Goal: Understand process/instructions: Learn how to perform a task or action

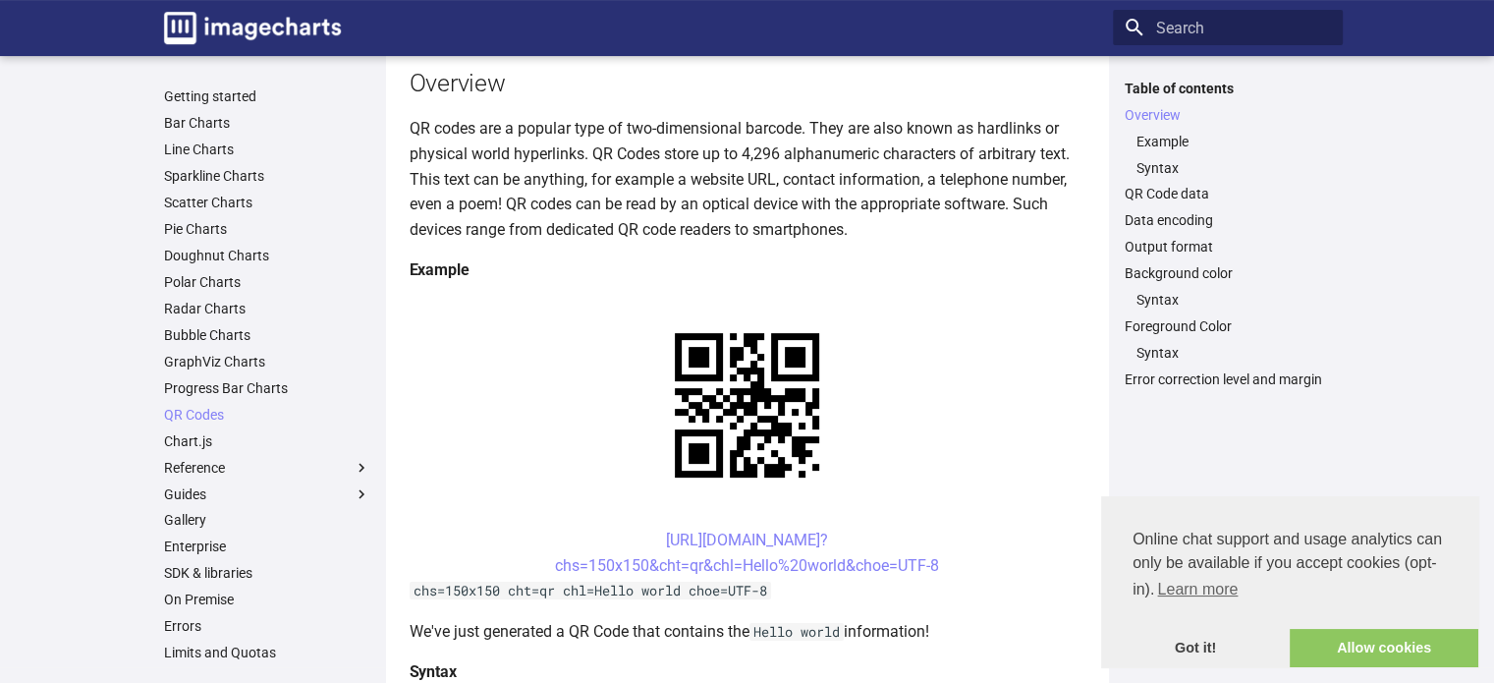
scroll to position [222, 0]
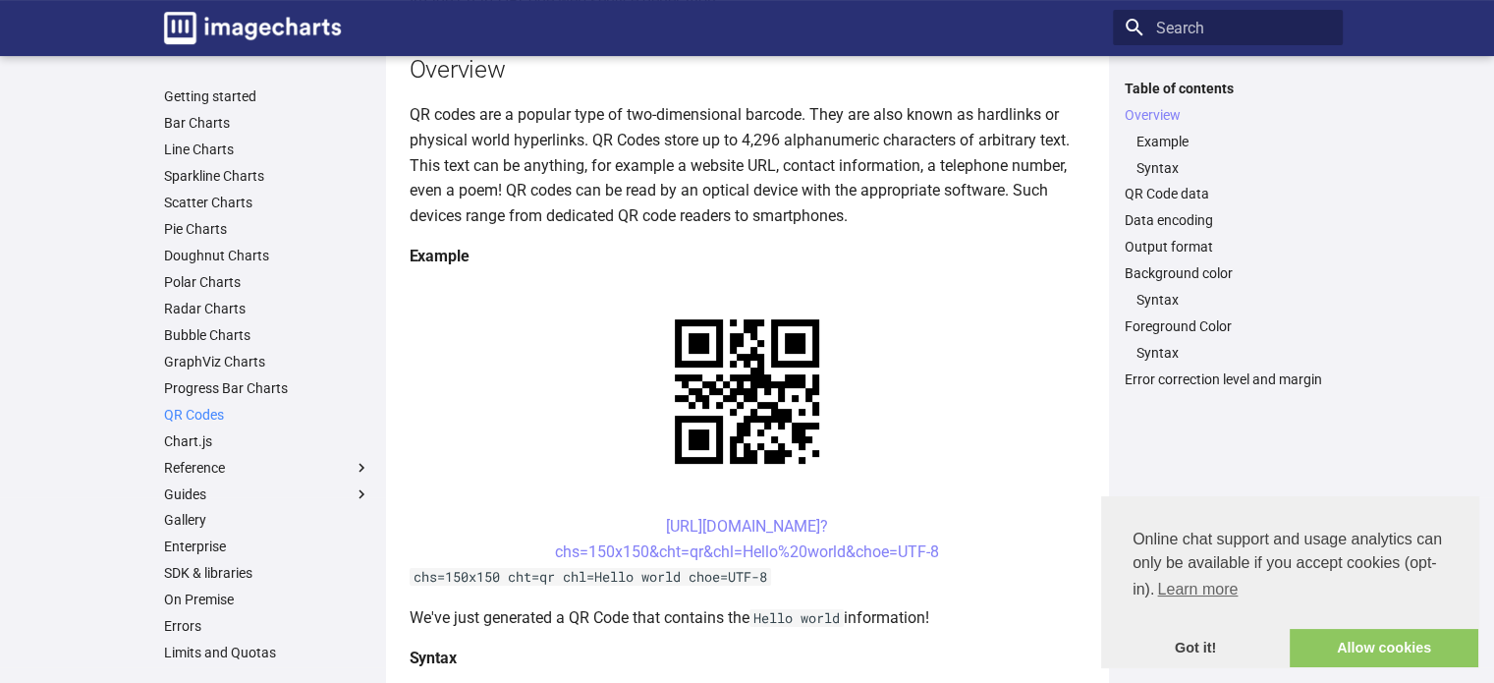
click at [185, 419] on link "QR Codes" at bounding box center [267, 415] width 206 height 18
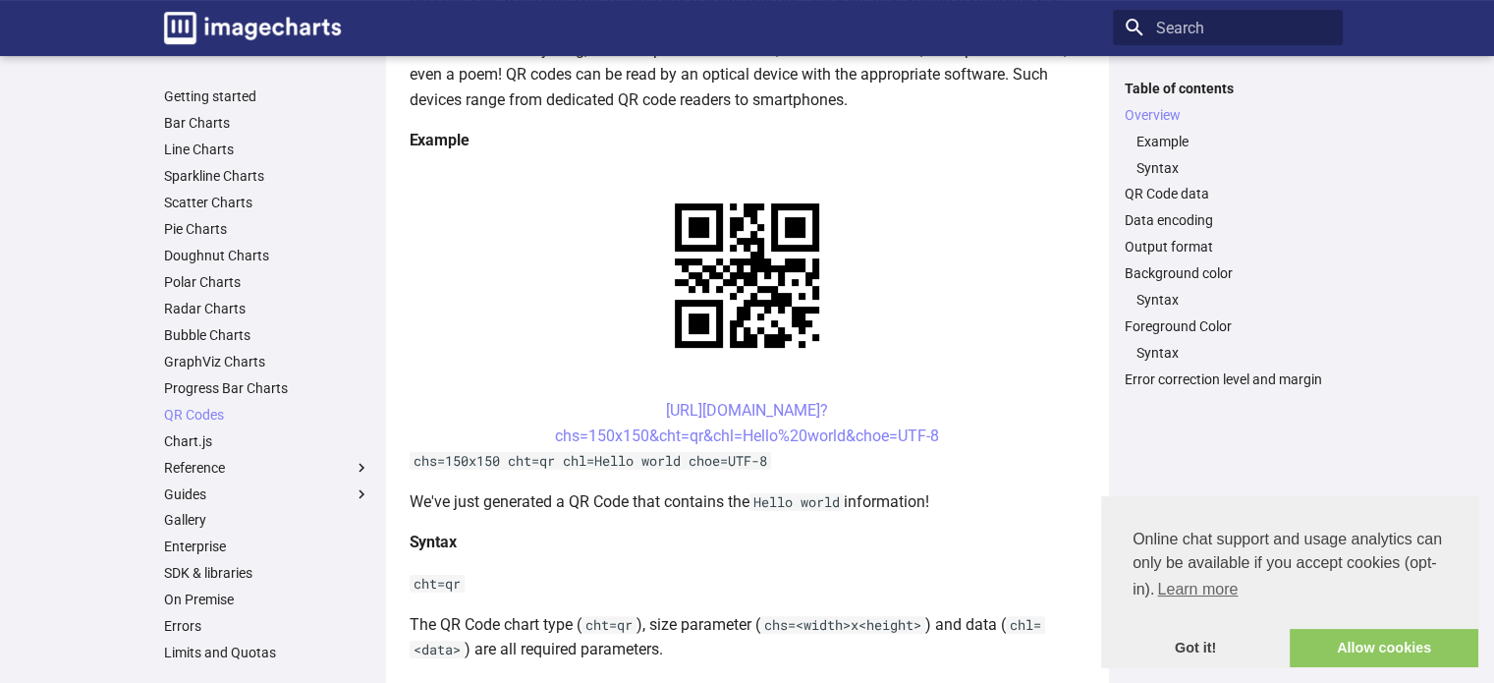
scroll to position [342, 0]
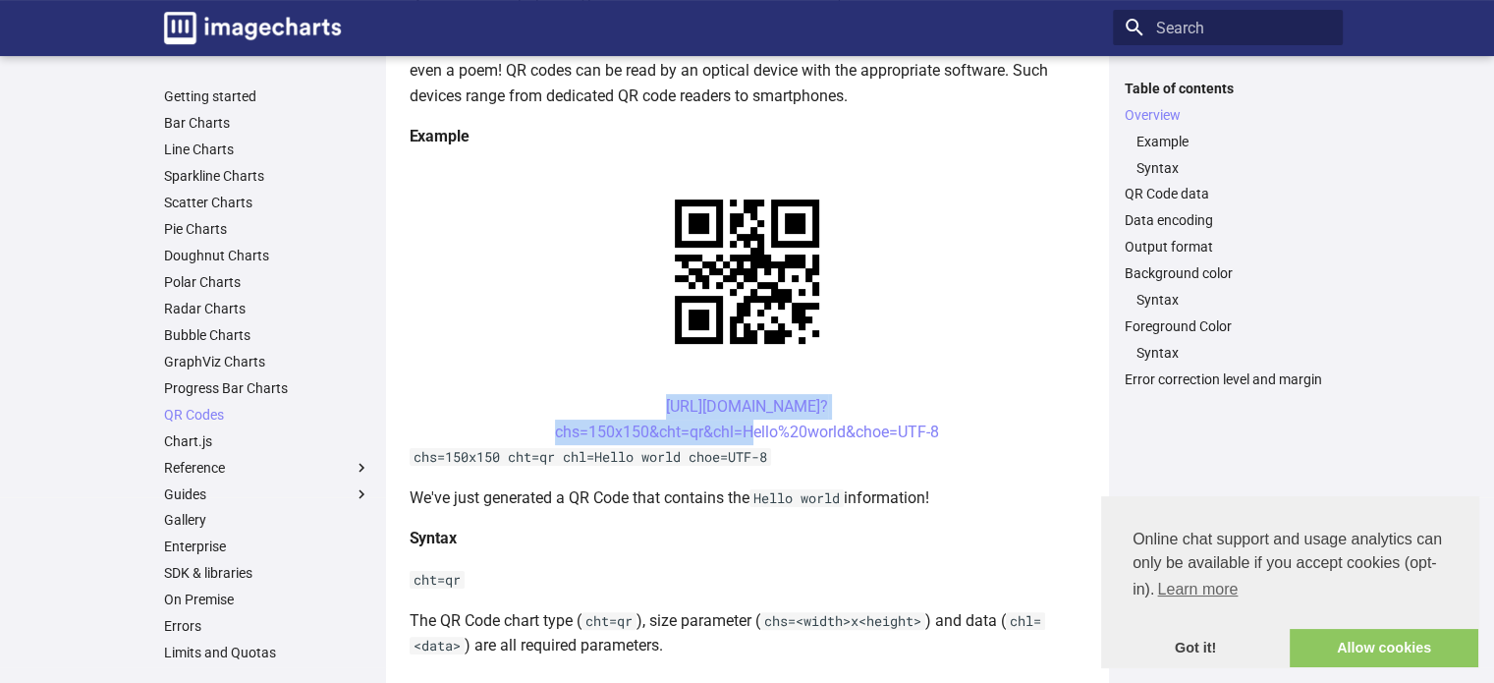
drag, startPoint x: 627, startPoint y: 398, endPoint x: 738, endPoint y: 443, distance: 119.9
copy link "[URL][DOMAIN_NAME]? chs=150x150&cht=qr&chl="
